Goal: Entertainment & Leisure: Browse casually

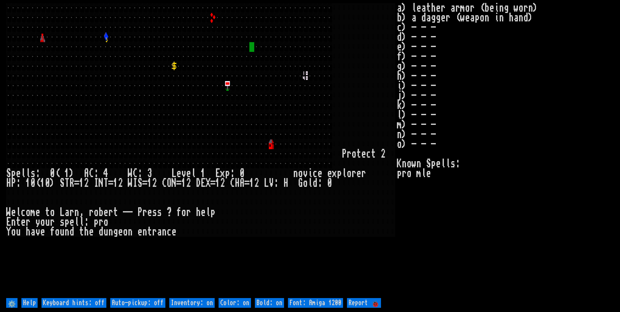
click at [150, 304] on off "Auto-pickup: off" at bounding box center [137, 303] width 55 height 10
type off "Auto-pickup: on"
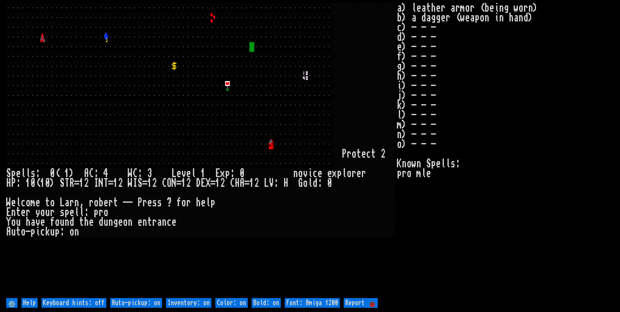
click at [189, 301] on on "Inventory: on" at bounding box center [188, 303] width 45 height 10
type on "Inventory: off"
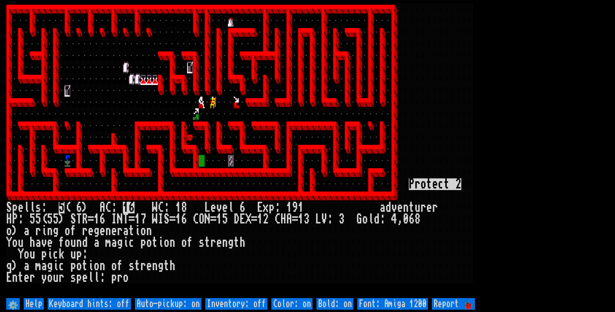
click at [471, 212] on div at bounding box center [470, 208] width 6 height 12
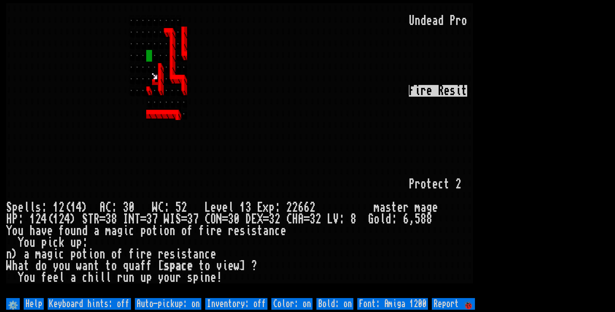
click at [183, 304] on off "Auto-pickup: on" at bounding box center [168, 304] width 66 height 12
type off "Auto-pickup: off"
